Goal: Navigation & Orientation: Understand site structure

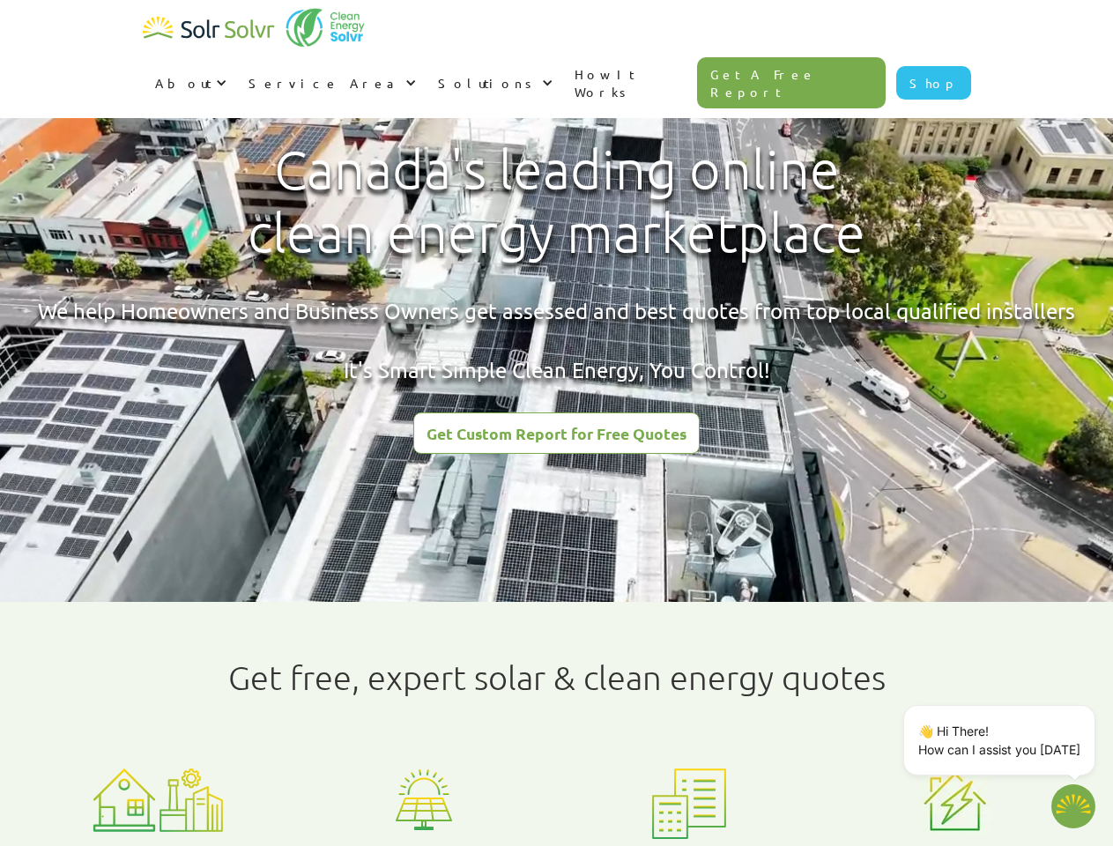
click at [211, 74] on div "About" at bounding box center [183, 83] width 56 height 18
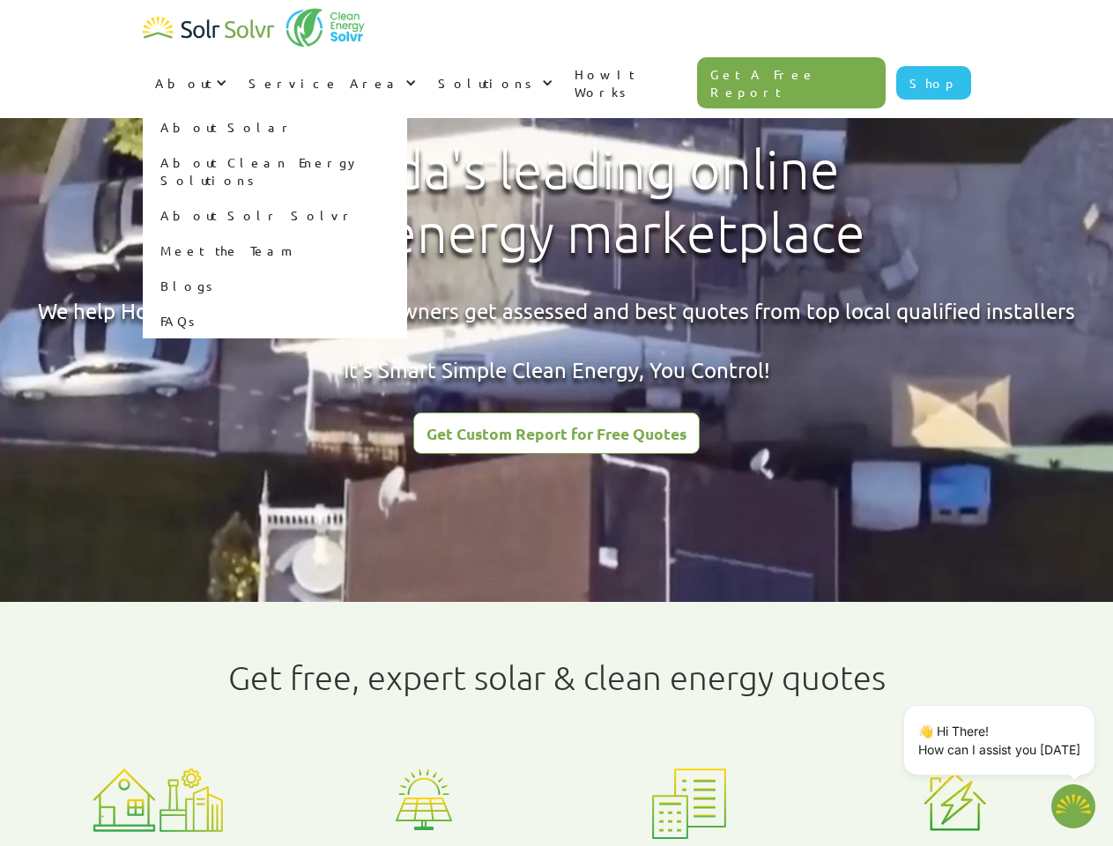
click at [401, 74] on div "Service Area" at bounding box center [324, 83] width 152 height 18
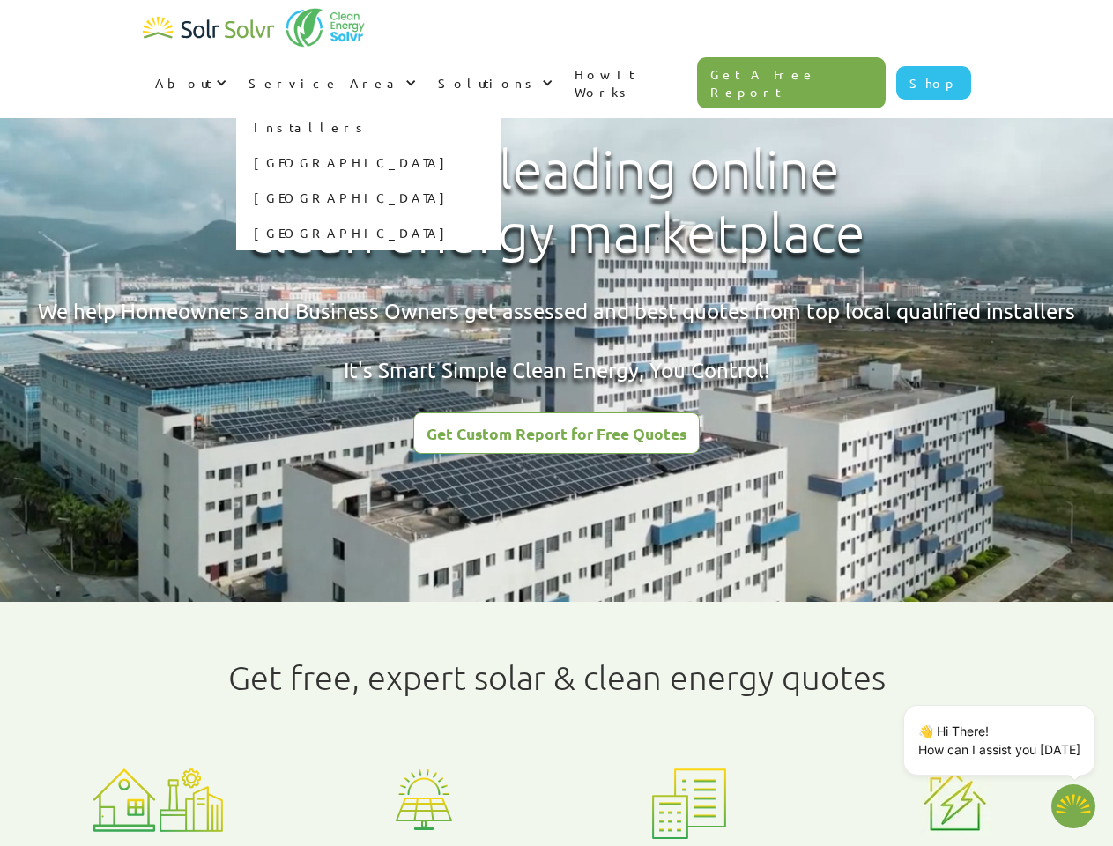
click at [537, 74] on div "Solutions" at bounding box center [488, 83] width 100 height 18
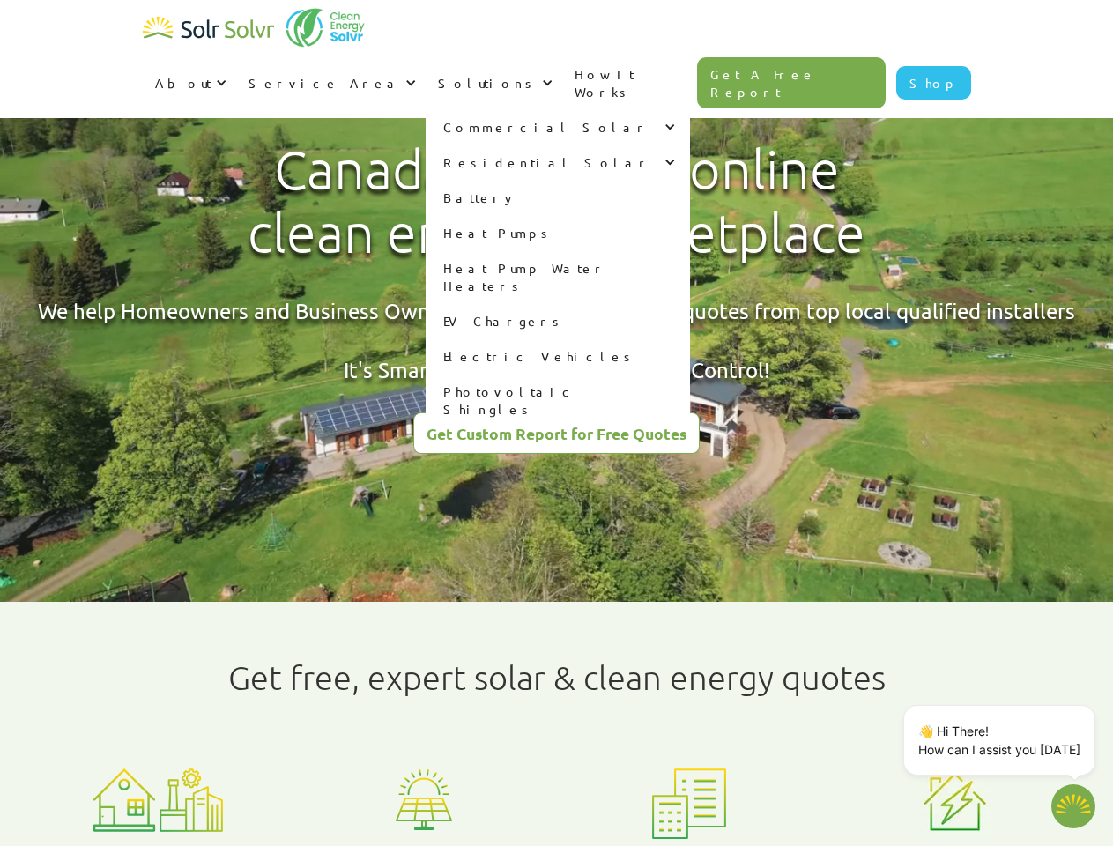
click at [1002, 740] on p "👋 Hi There! How can I assist you [DATE]" at bounding box center [999, 739] width 162 height 37
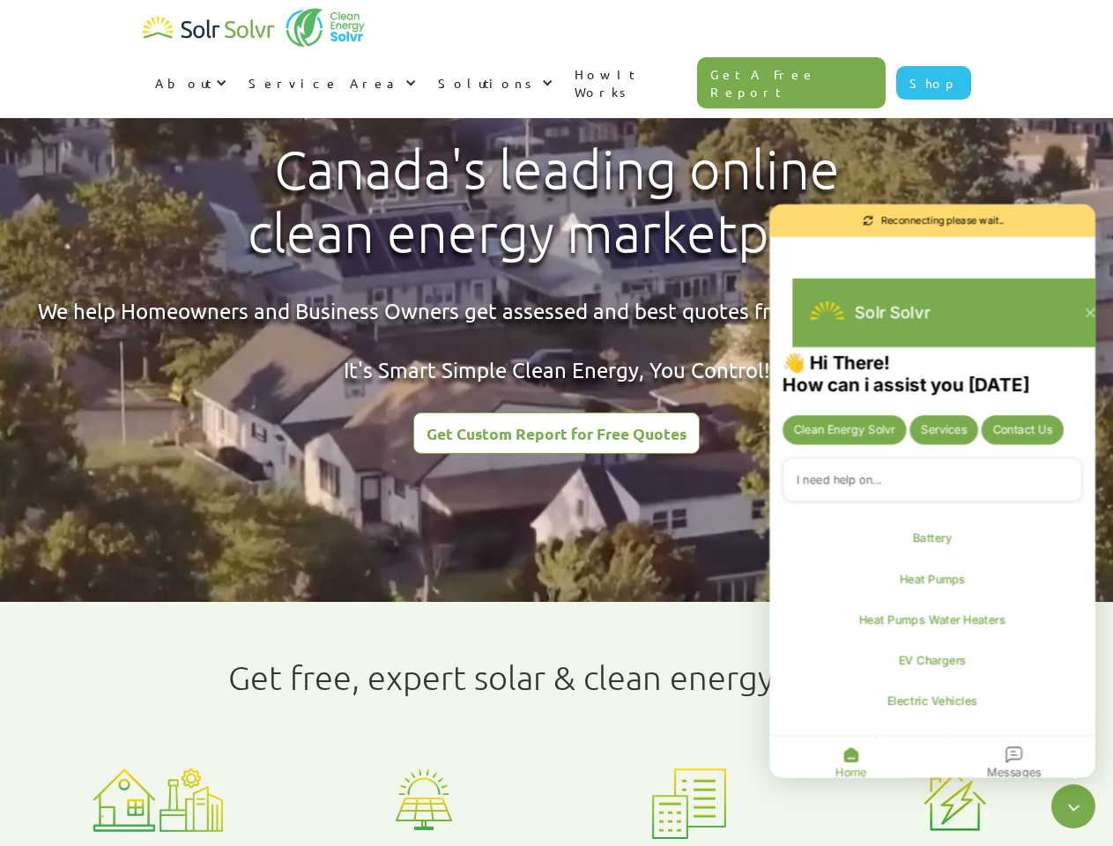
click at [1091, 708] on div "👋 Hi There! How can i assist you [DATE] Clean Energy Solvr Services Contact Us …" at bounding box center [932, 568] width 326 height 434
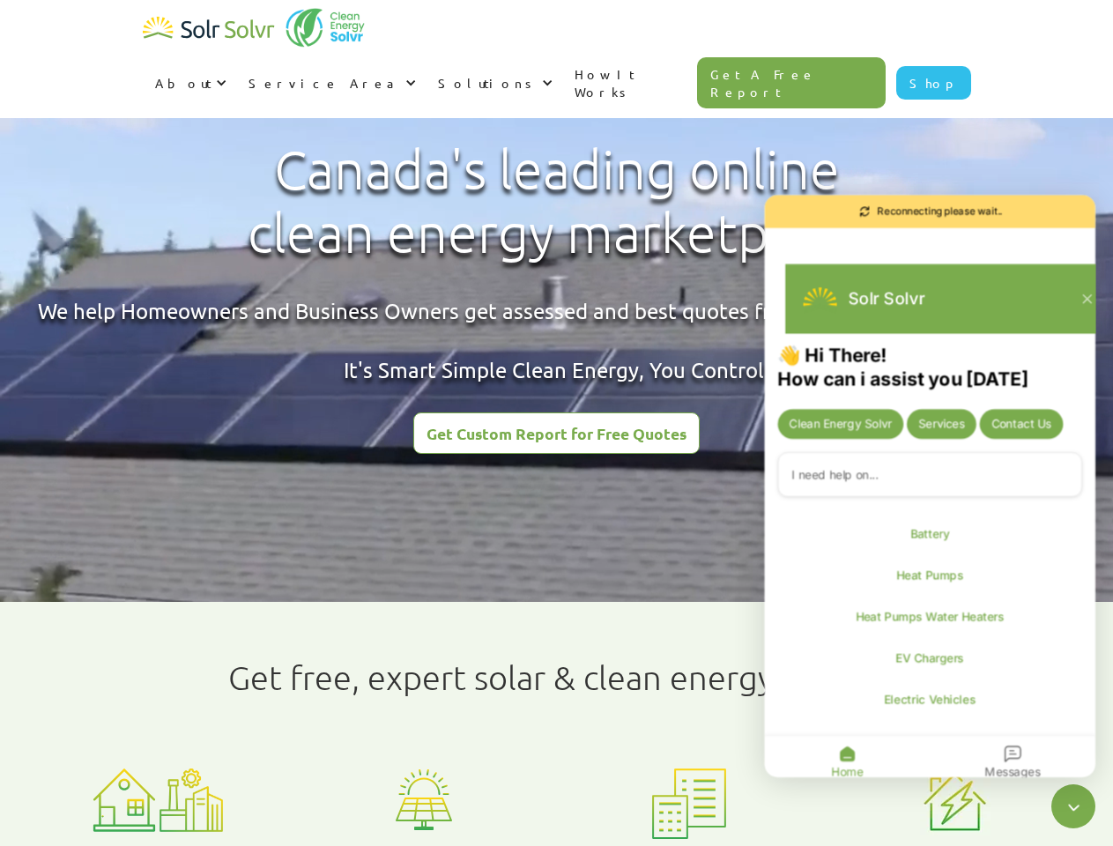
click at [1073, 806] on icon "Close chatbot widget" at bounding box center [1073, 807] width 24 height 24
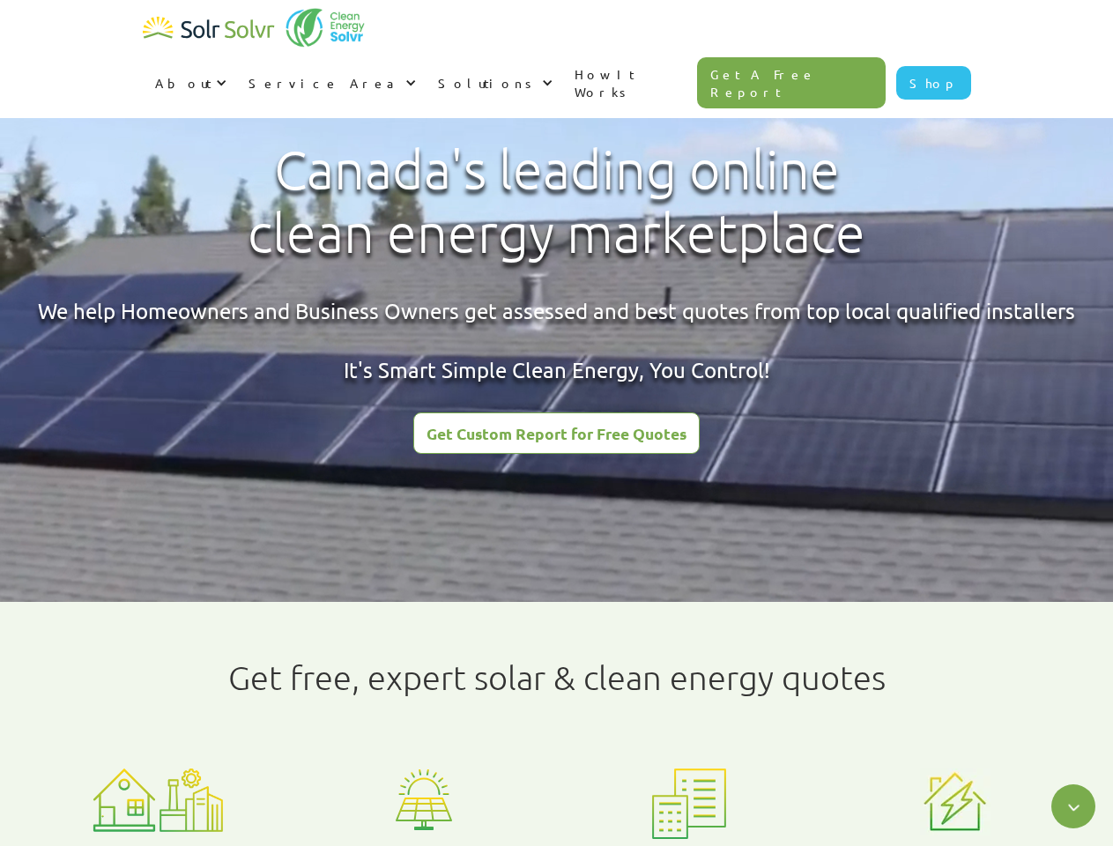
type textarea "x"
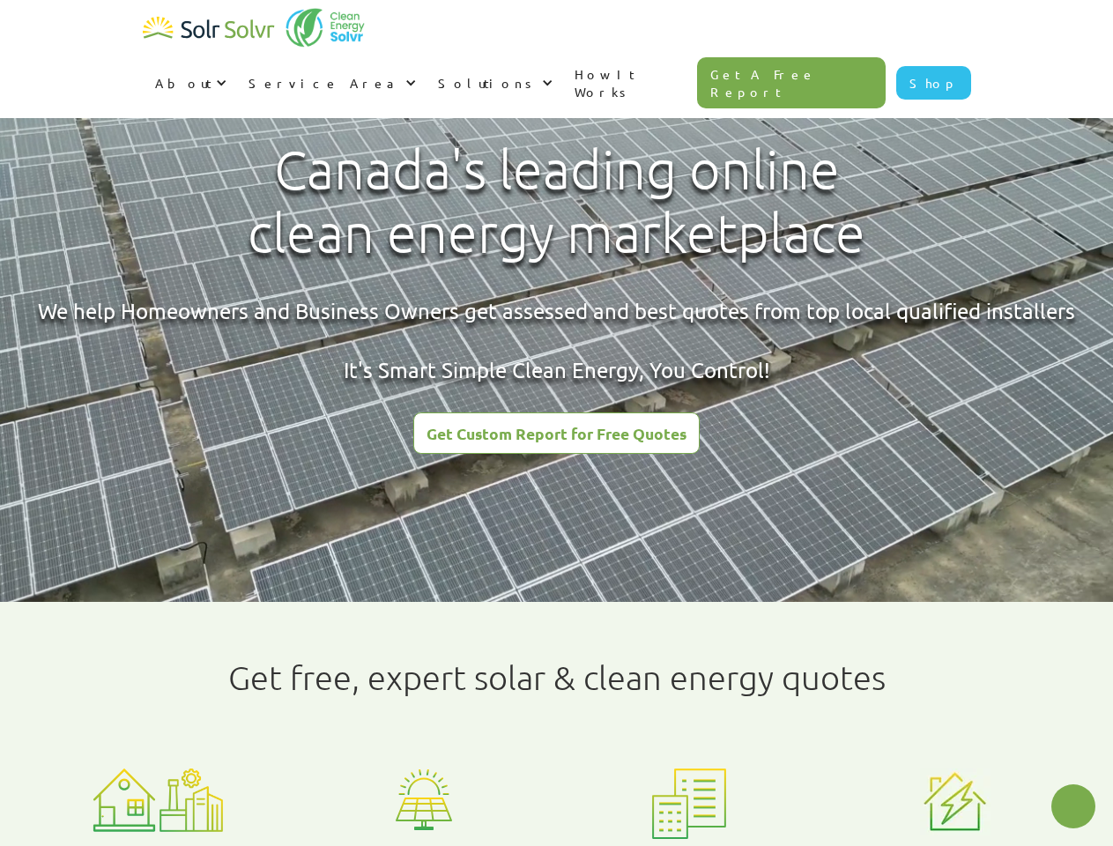
click at [440, 845] on html "About About Solar About Clean Energy Solutions About Solr Solvr Meet the Team B…" at bounding box center [556, 423] width 1113 height 846
